Goal: Navigation & Orientation: Go to known website

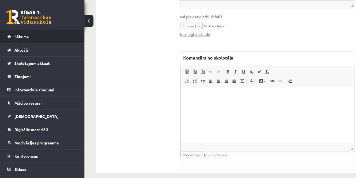
click at [28, 33] on link "Sākums" at bounding box center [42, 36] width 70 height 13
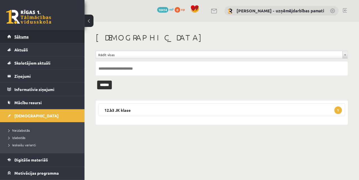
click at [29, 37] on link "Sākums" at bounding box center [42, 36] width 70 height 13
